Goal: Task Accomplishment & Management: Use online tool/utility

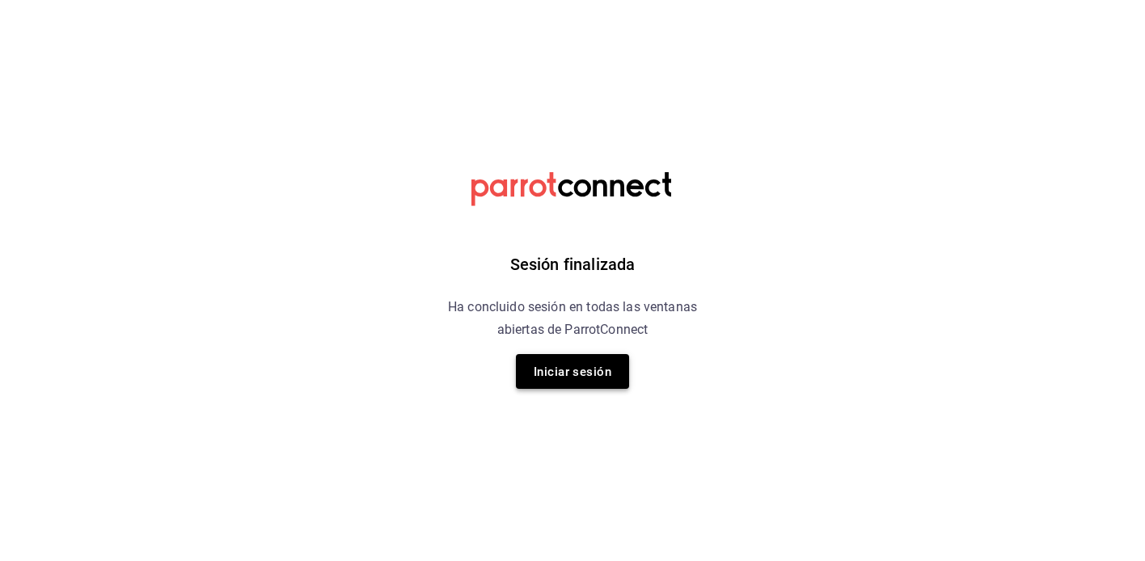
click at [541, 384] on button "Iniciar sesión" at bounding box center [572, 371] width 113 height 35
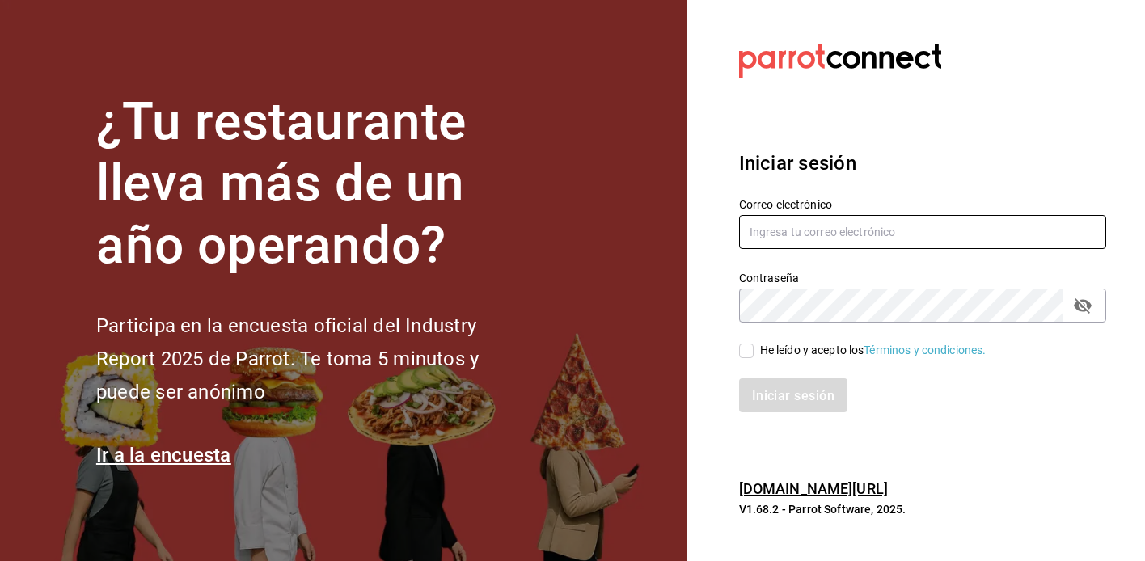
click at [771, 228] on input "text" at bounding box center [922, 232] width 367 height 34
type input "ramonoms@icloud.com"
click at [749, 357] on input "He leído y acepto los Términos y condiciones." at bounding box center [746, 351] width 15 height 15
checkbox input "true"
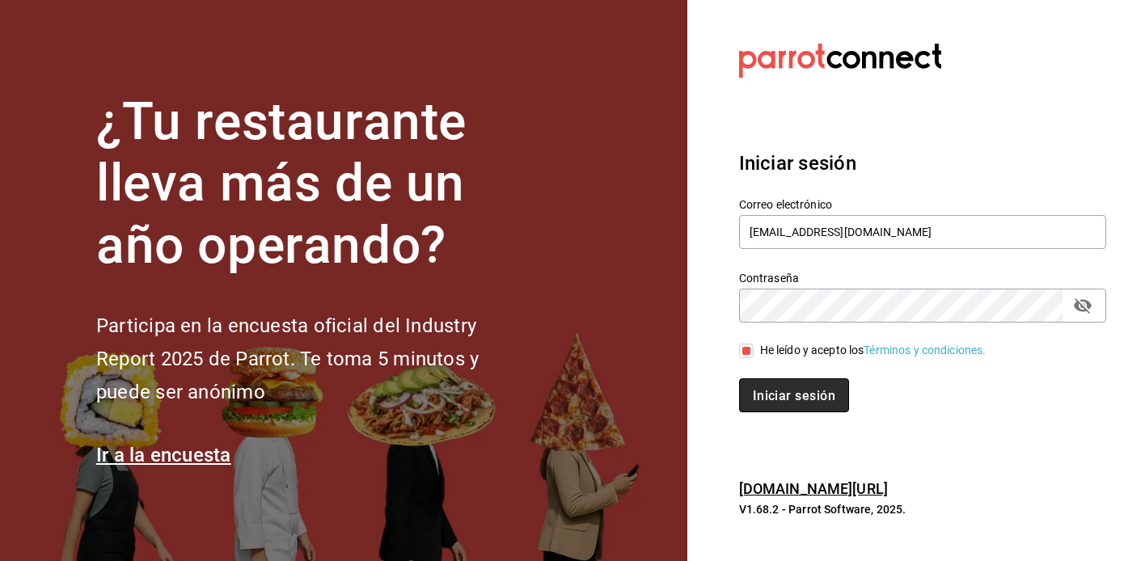
click at [825, 395] on font "Iniciar sesión" at bounding box center [794, 395] width 82 height 15
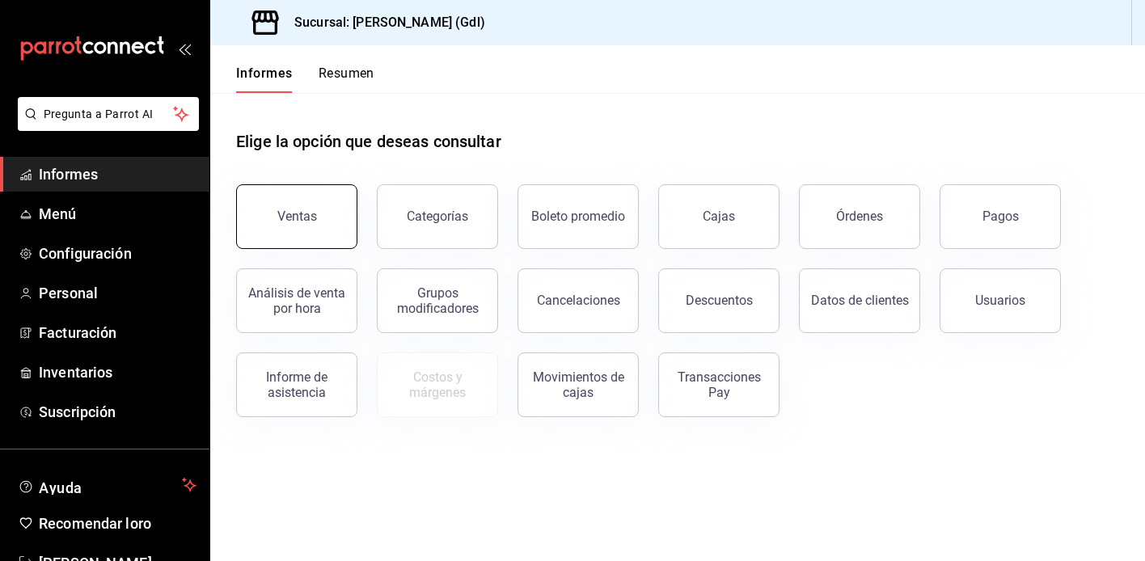
click at [290, 227] on button "Ventas" at bounding box center [296, 216] width 121 height 65
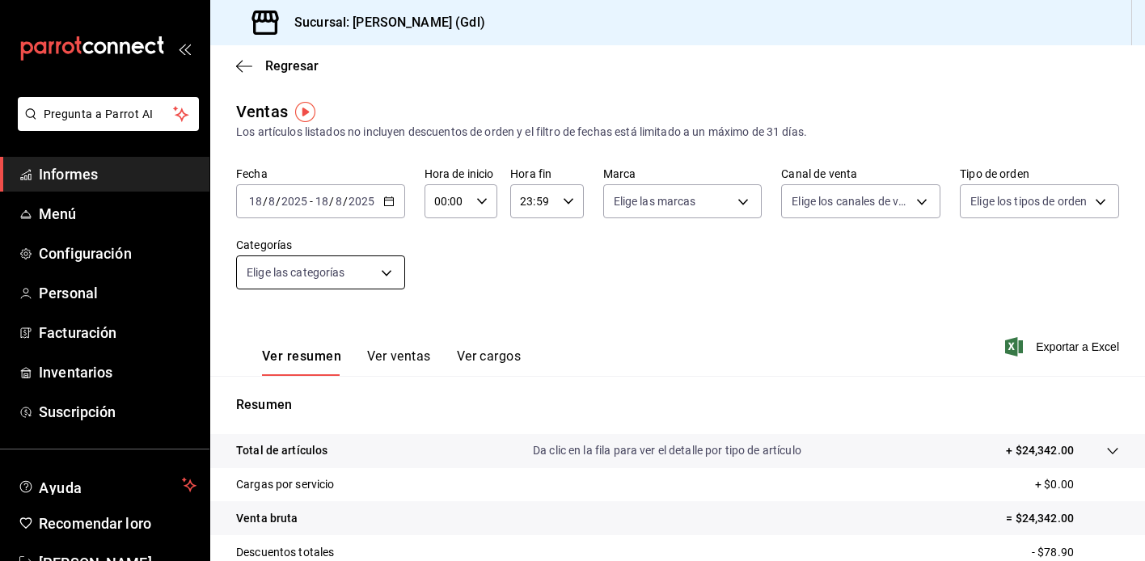
click at [352, 267] on body "Pregunta a Parrot AI Informes Menú Configuración Personal Facturación Inventari…" at bounding box center [572, 280] width 1145 height 561
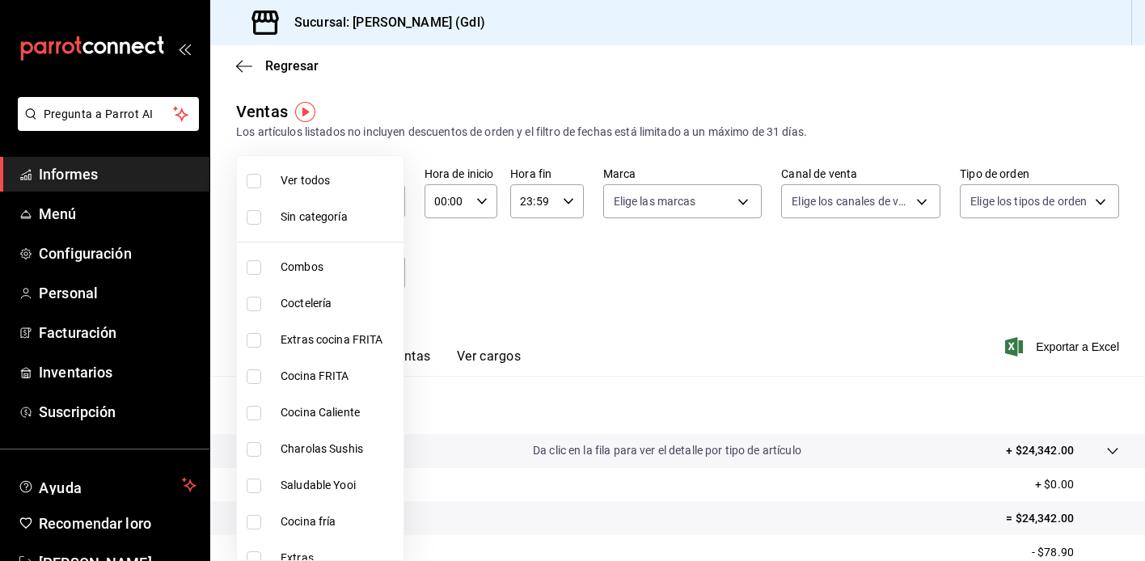
click at [301, 490] on font "Saludable Yooi" at bounding box center [318, 485] width 75 height 13
type input "eb4eea0a-9879-4d5f-8775-adfb7cc7c812"
checkbox input "true"
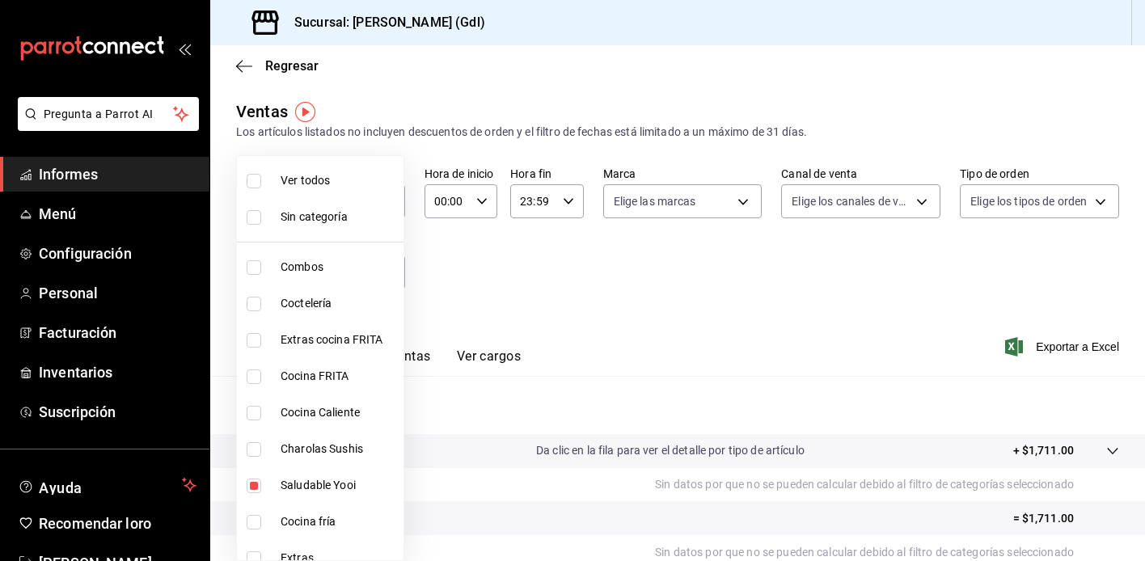
click at [700, 301] on div at bounding box center [572, 280] width 1145 height 561
